Goal: Transaction & Acquisition: Purchase product/service

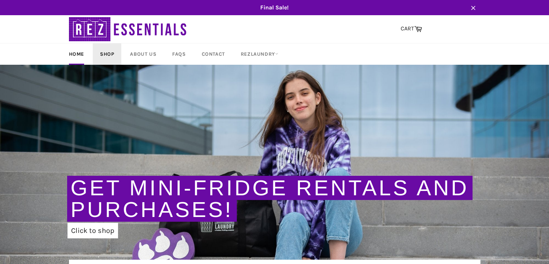
click at [113, 56] on link "Shop" at bounding box center [107, 53] width 29 height 21
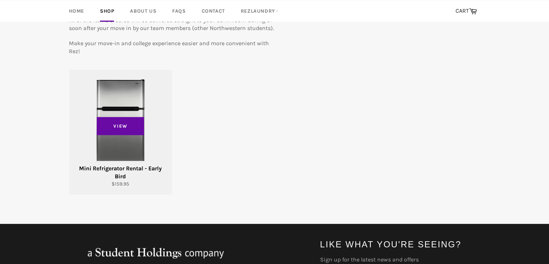
scroll to position [108, 0]
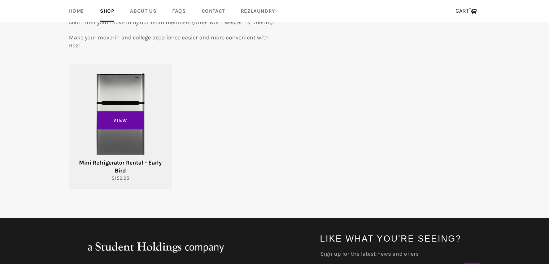
click at [132, 154] on div "View" at bounding box center [120, 126] width 103 height 125
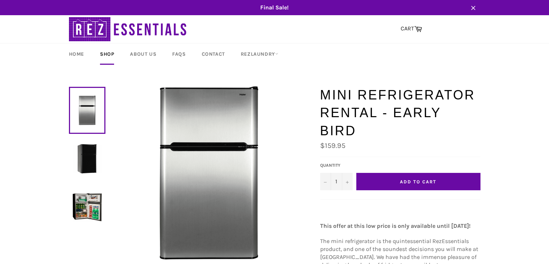
click at [90, 160] on img at bounding box center [87, 158] width 29 height 29
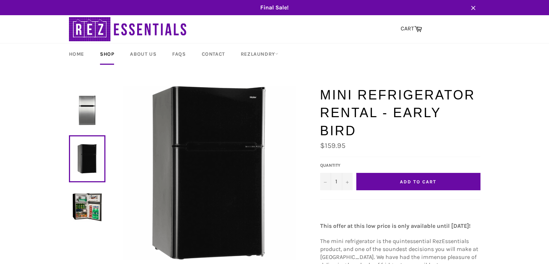
click at [93, 195] on img at bounding box center [87, 206] width 29 height 29
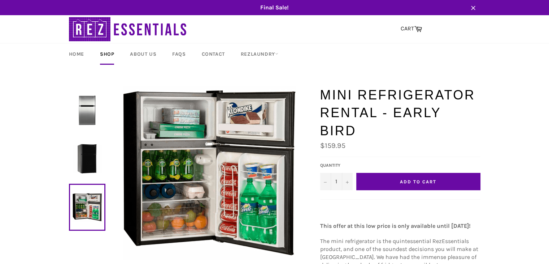
click at [410, 187] on button "Add to Cart" at bounding box center [418, 181] width 124 height 17
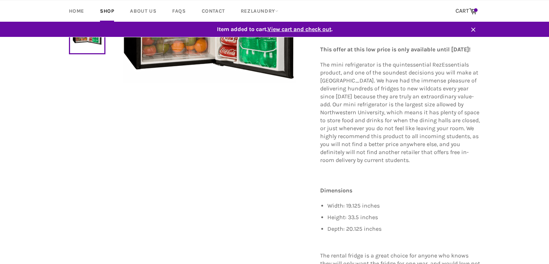
scroll to position [152, 0]
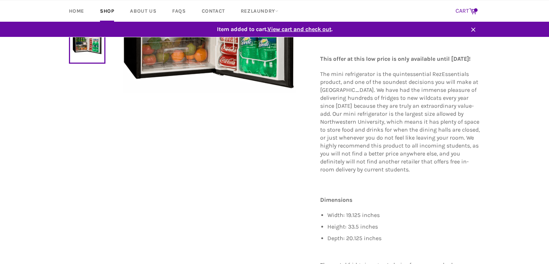
click at [474, 11] on span at bounding box center [476, 10] width 4 height 4
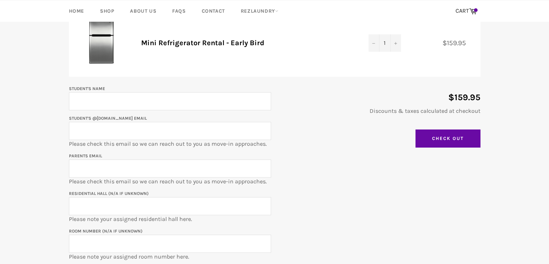
scroll to position [108, 0]
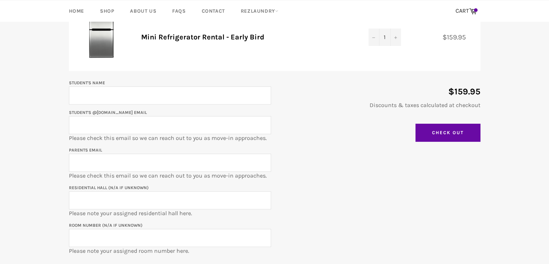
click at [222, 95] on input "Student's Name" at bounding box center [170, 95] width 202 height 18
click at [222, 95] on input "Maggie" at bounding box center [170, 95] width 202 height 18
type input "Maggie Yuan"
type input "maggieyuan2029@u.northwestern.edu"
click at [212, 164] on input "Parents email" at bounding box center [170, 162] width 202 height 18
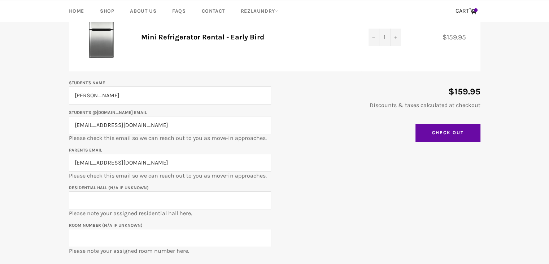
type input "yanpingc@gmail.com"
type input "Ayers Hall"
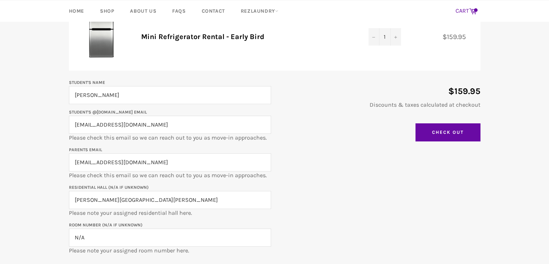
scroll to position [121, 0]
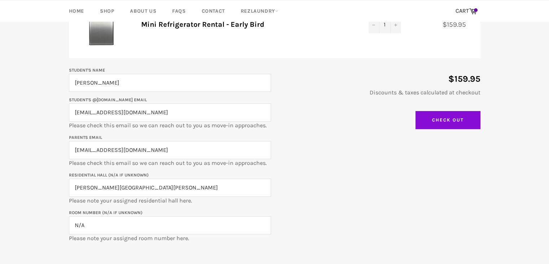
type input "N/A"
click at [442, 118] on input "Check Out" at bounding box center [448, 120] width 65 height 18
